Goal: Answer question/provide support: Share knowledge or assist other users

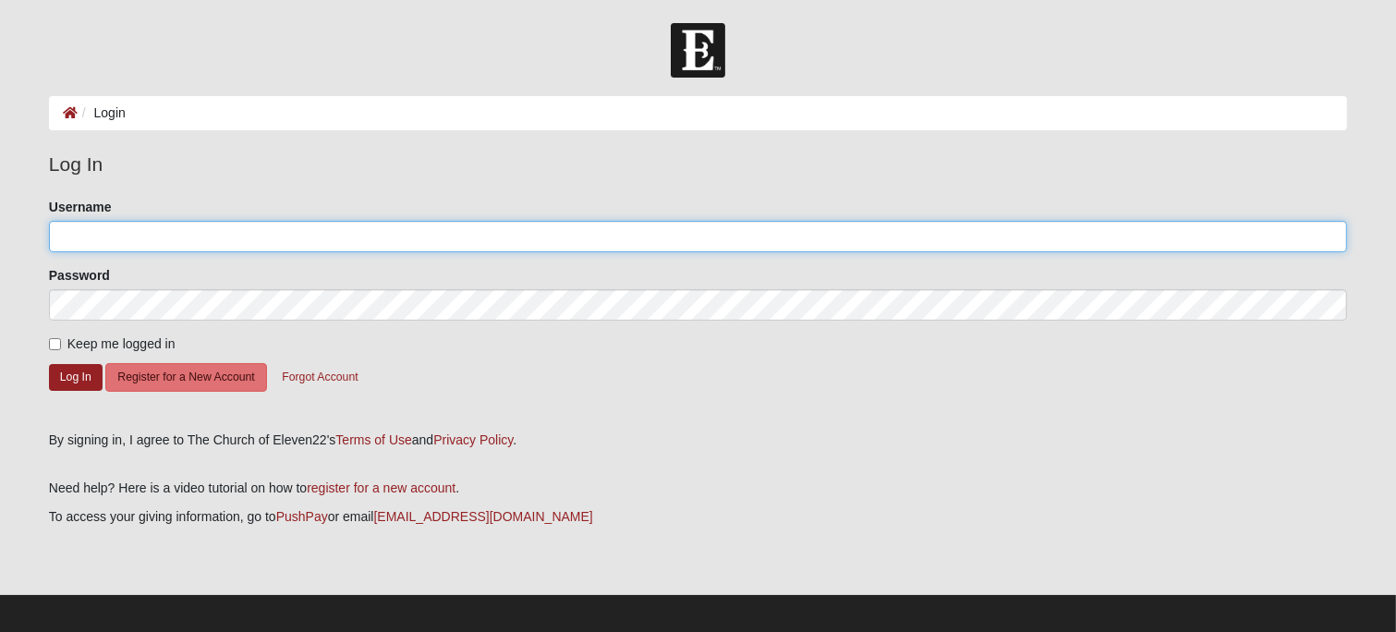
click at [153, 246] on input "Username" at bounding box center [698, 236] width 1298 height 31
type input "pstaft"
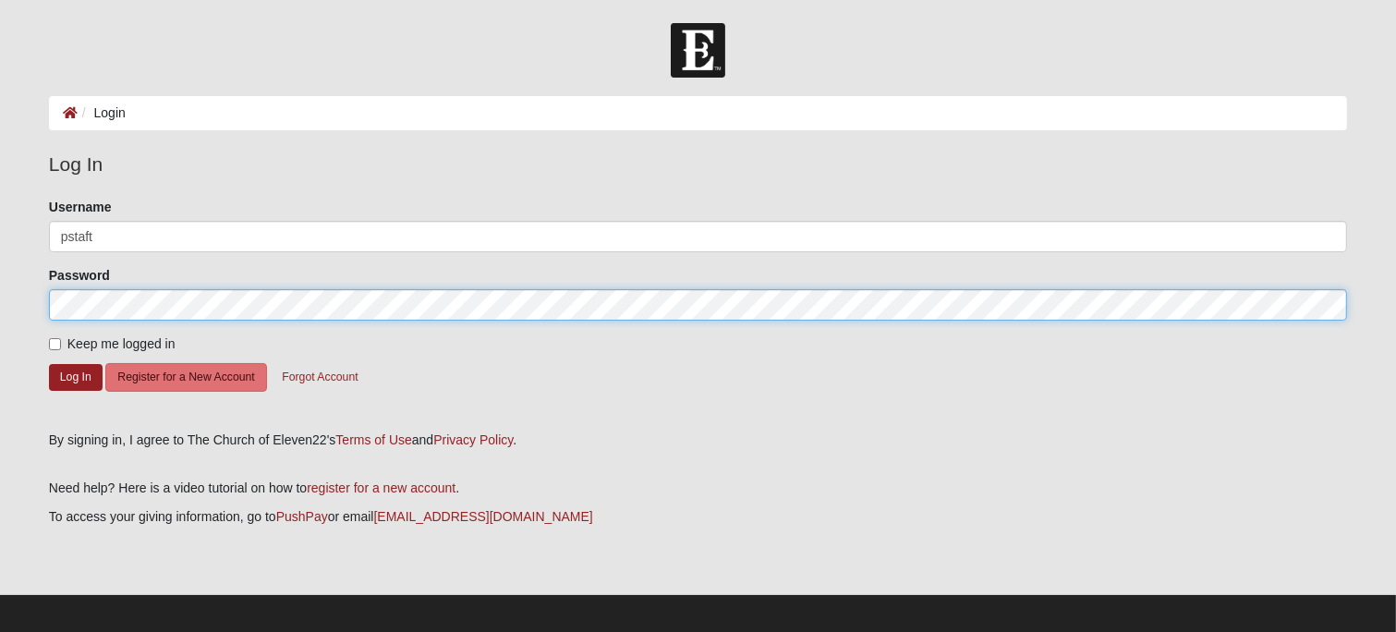
click at [49, 364] on button "Log In" at bounding box center [76, 377] width 54 height 27
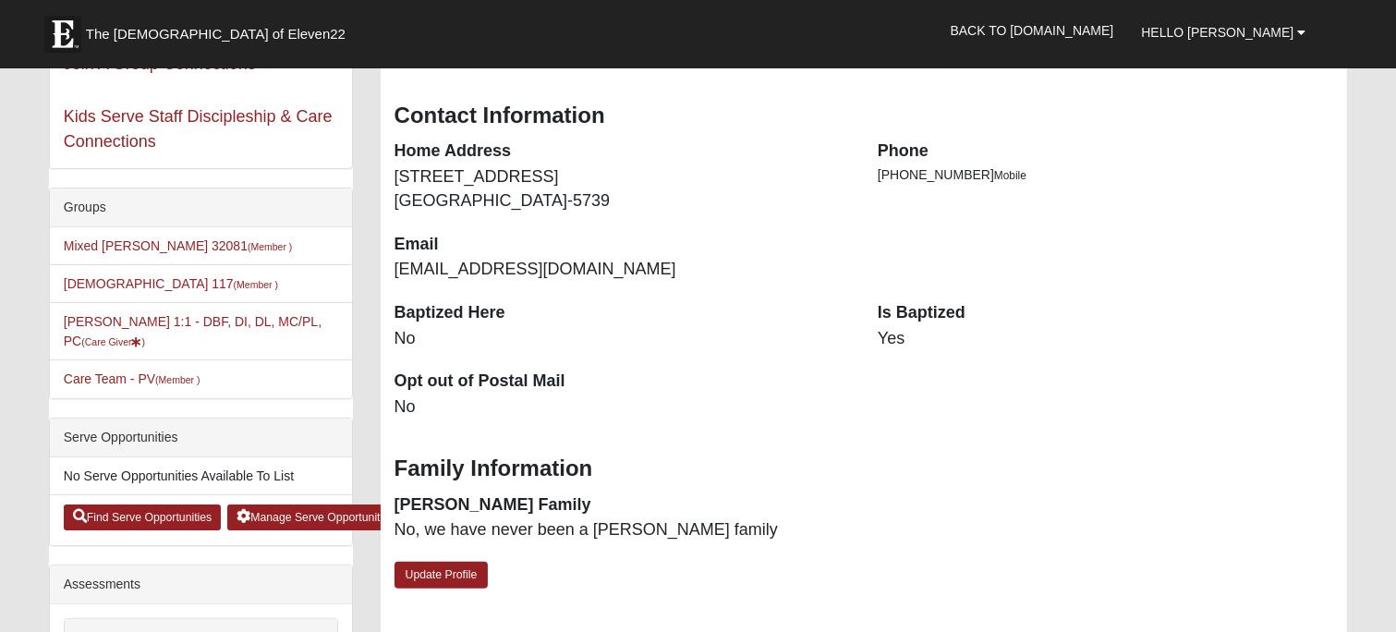
scroll to position [384, 0]
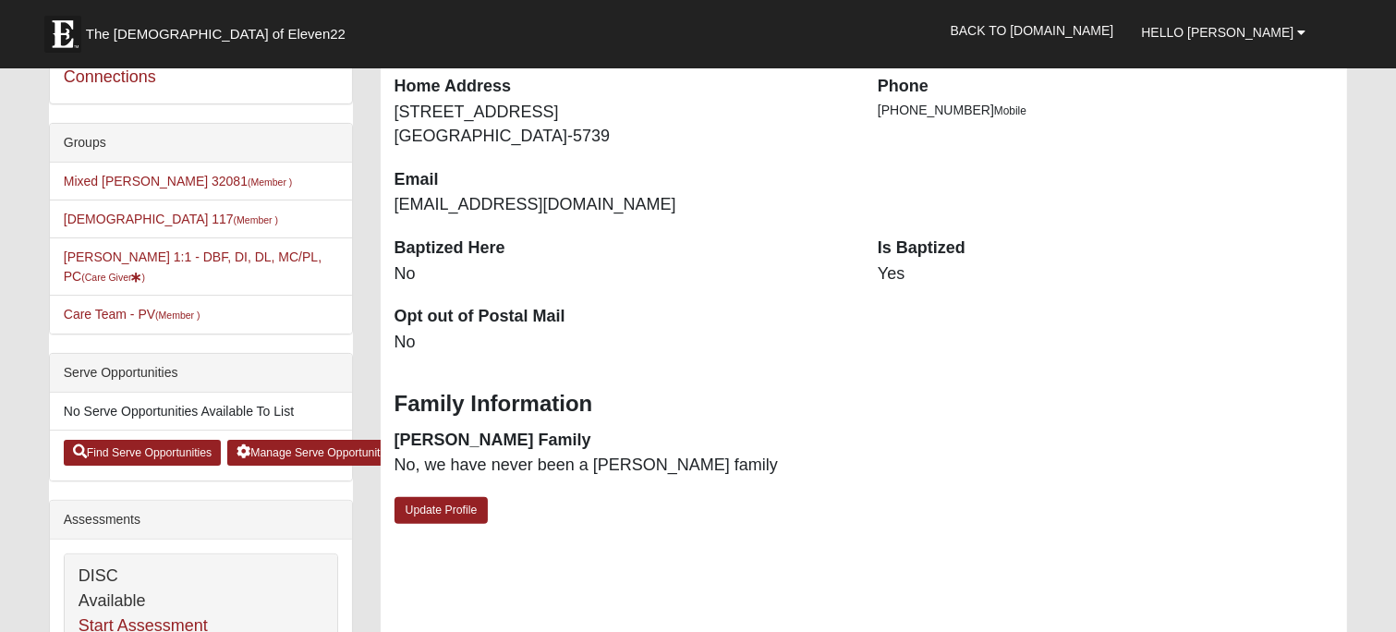
click at [205, 262] on li "Peter Taft 1:1 - DBF, DI, DL, MC/PL, PC (Care Giver )" at bounding box center [201, 266] width 302 height 58
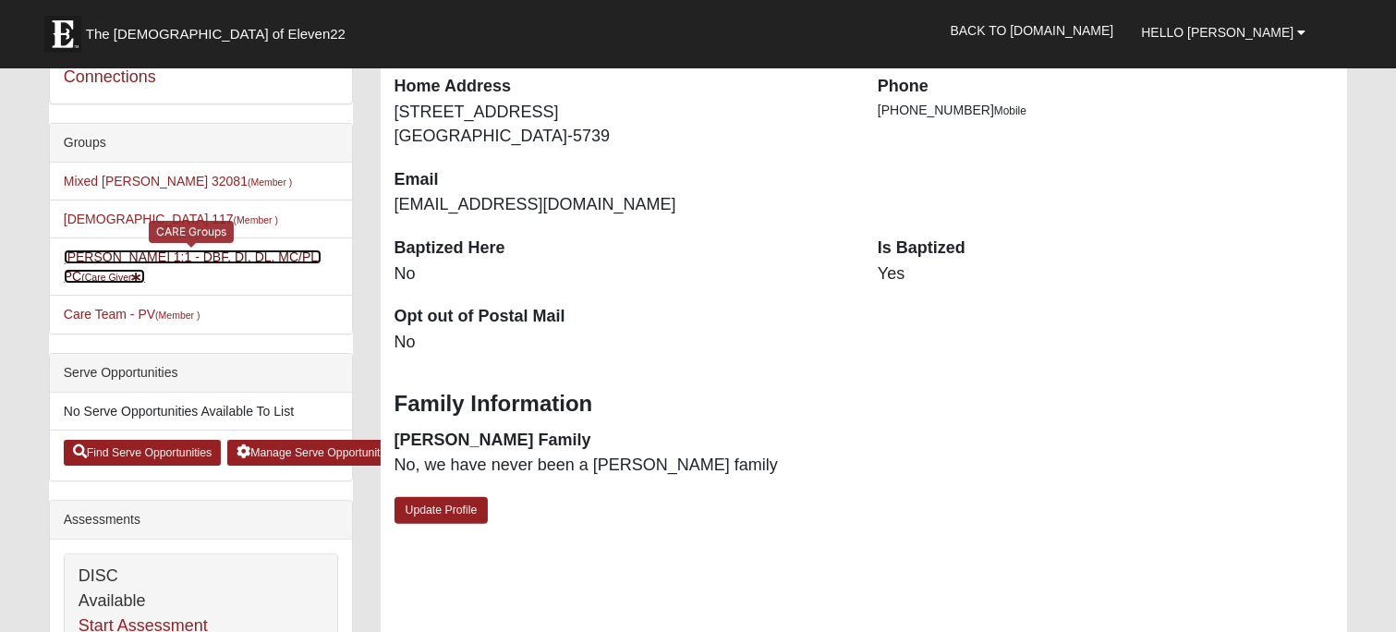
click at [198, 260] on link "Peter Taft 1:1 - DBF, DI, DL, MC/PL, PC (Care Giver )" at bounding box center [193, 266] width 258 height 34
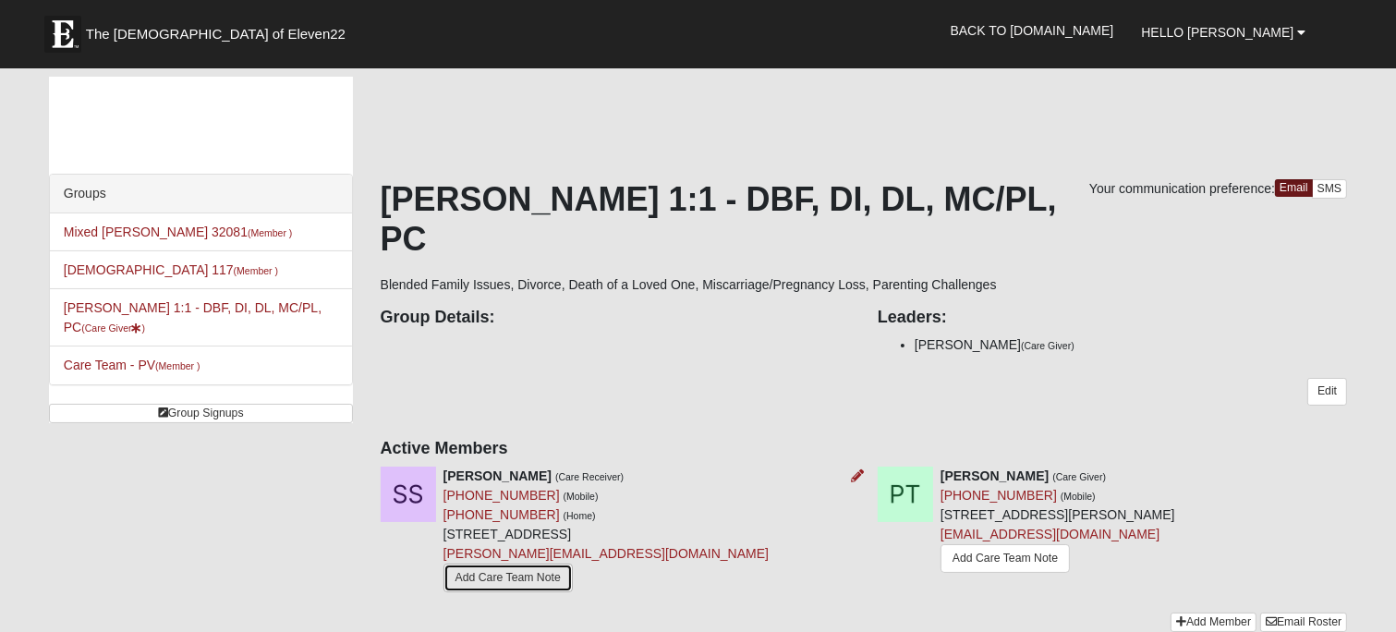
click at [491, 564] on link "Add Care Team Note" at bounding box center [508, 578] width 129 height 29
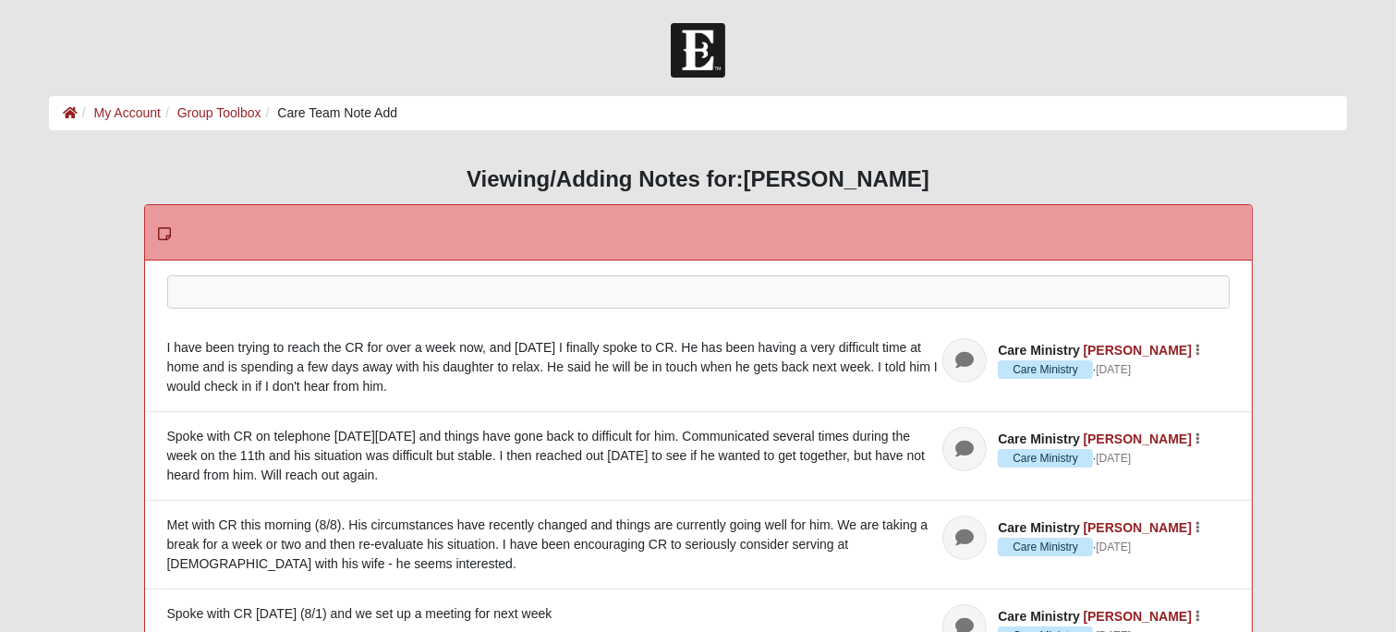
click at [228, 292] on div at bounding box center [698, 316] width 1061 height 81
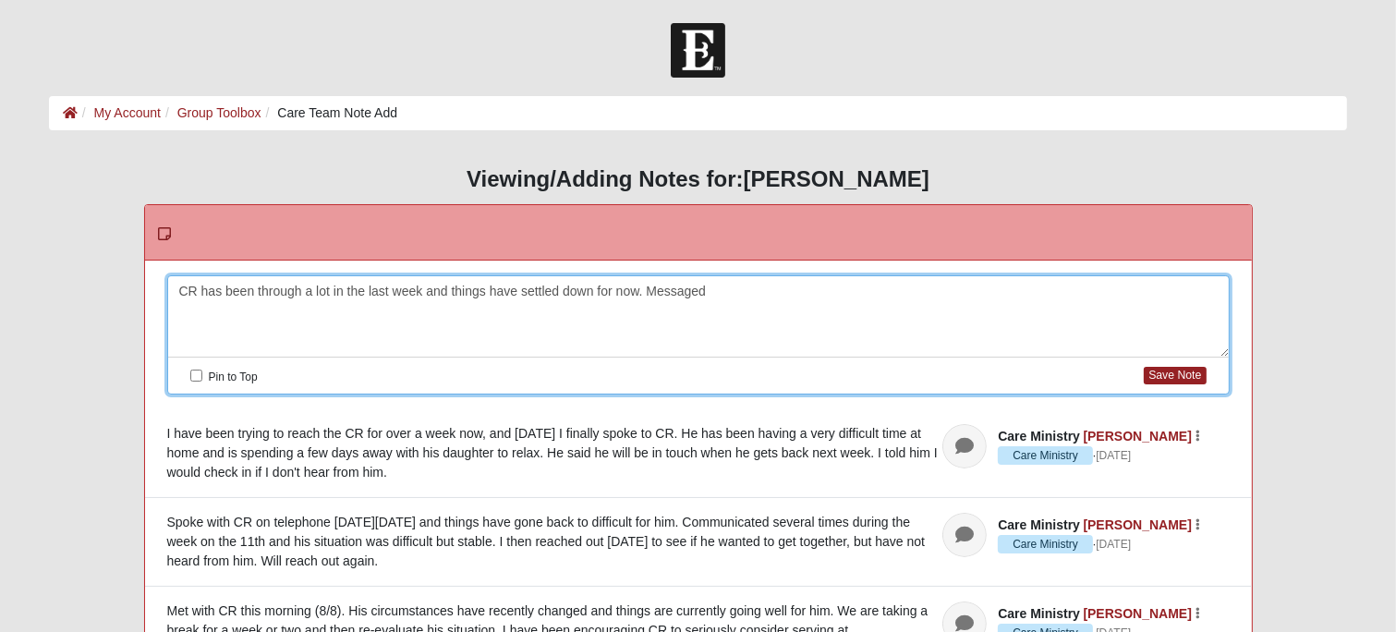
click at [639, 289] on div "CR has been through a lot in the last week and things have settled down for now…" at bounding box center [698, 316] width 1061 height 81
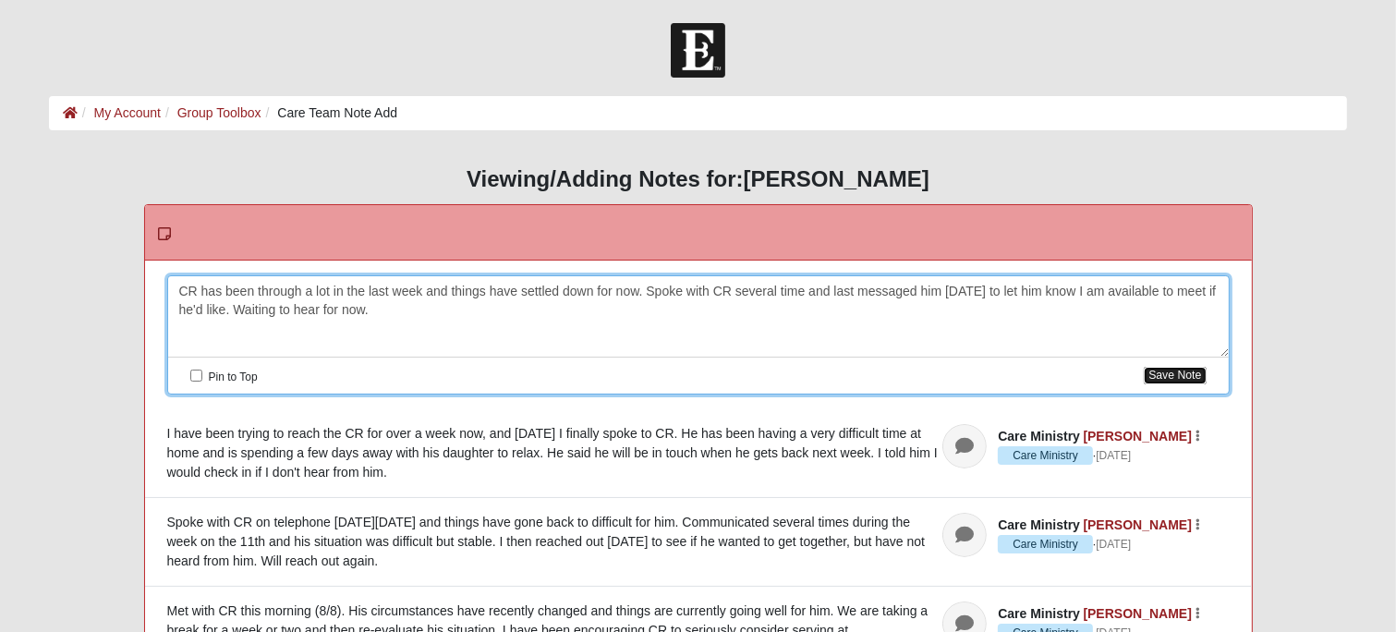
click at [1188, 372] on button "Save Note" at bounding box center [1175, 376] width 62 height 18
